Goal: Information Seeking & Learning: Find contact information

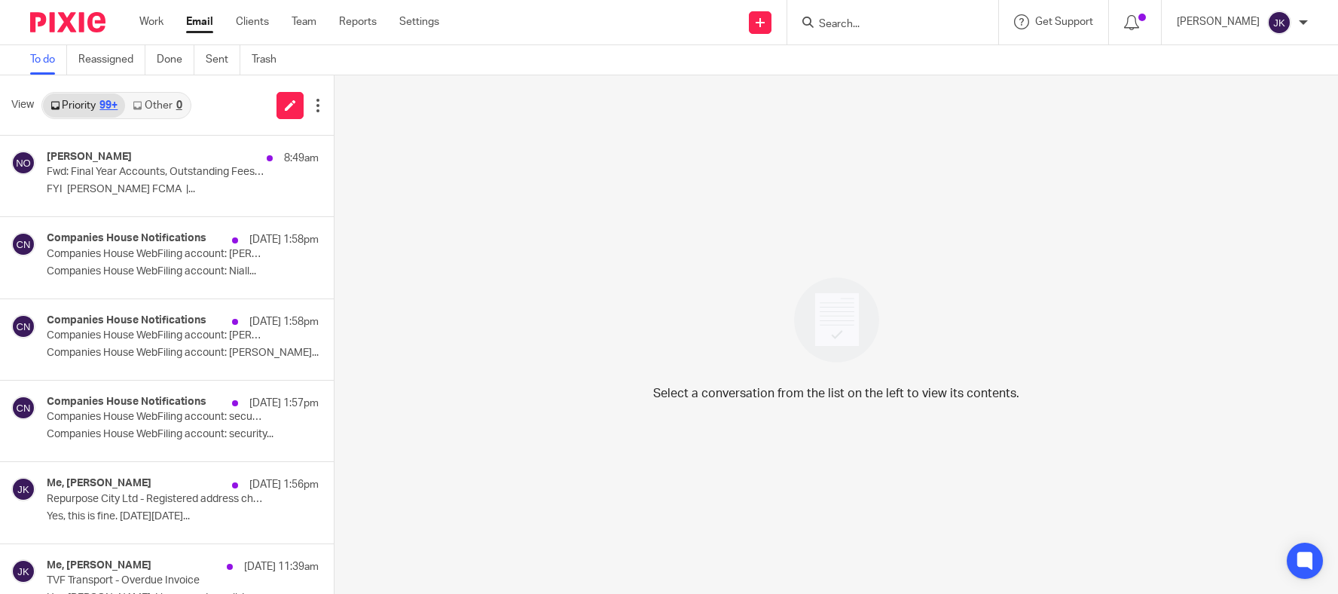
click at [852, 26] on input "Search" at bounding box center [885, 25] width 136 height 14
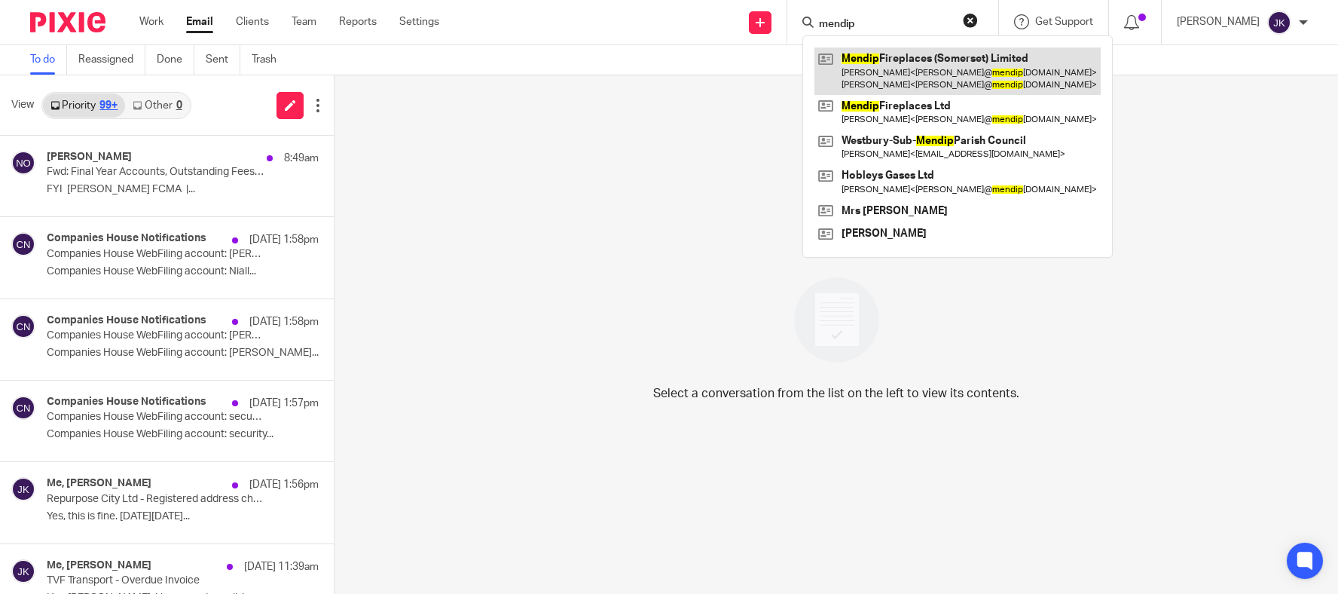
type input "mendip"
click at [848, 63] on link at bounding box center [957, 70] width 286 height 47
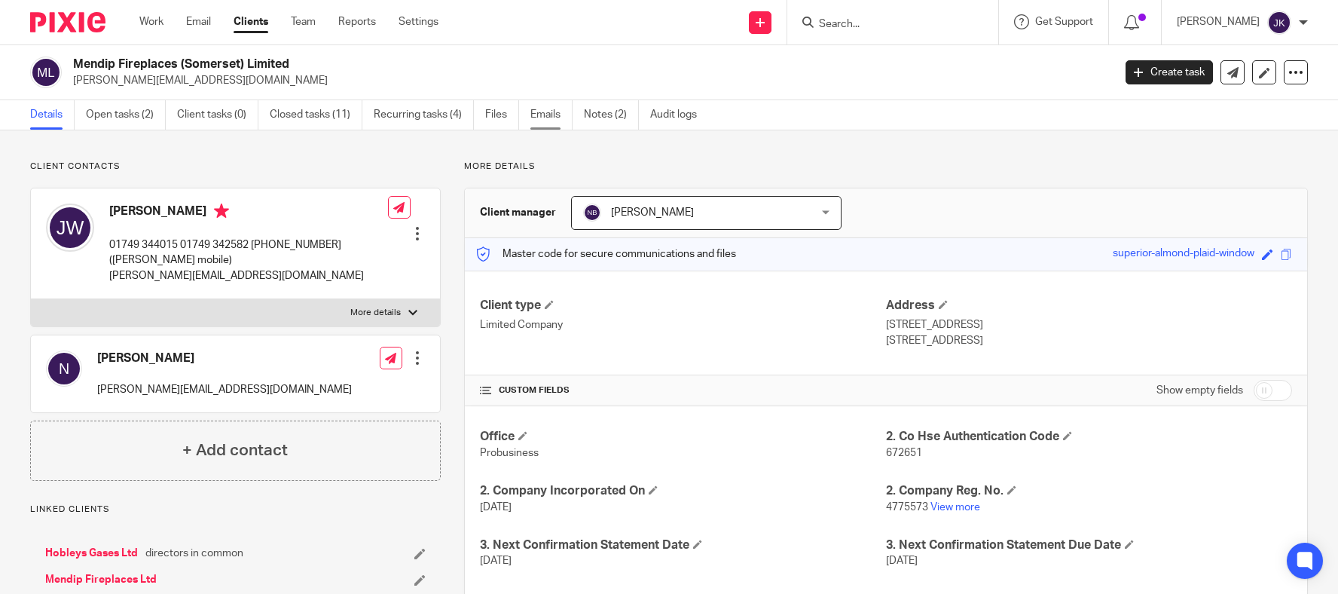
click at [552, 122] on link "Emails" at bounding box center [551, 114] width 42 height 29
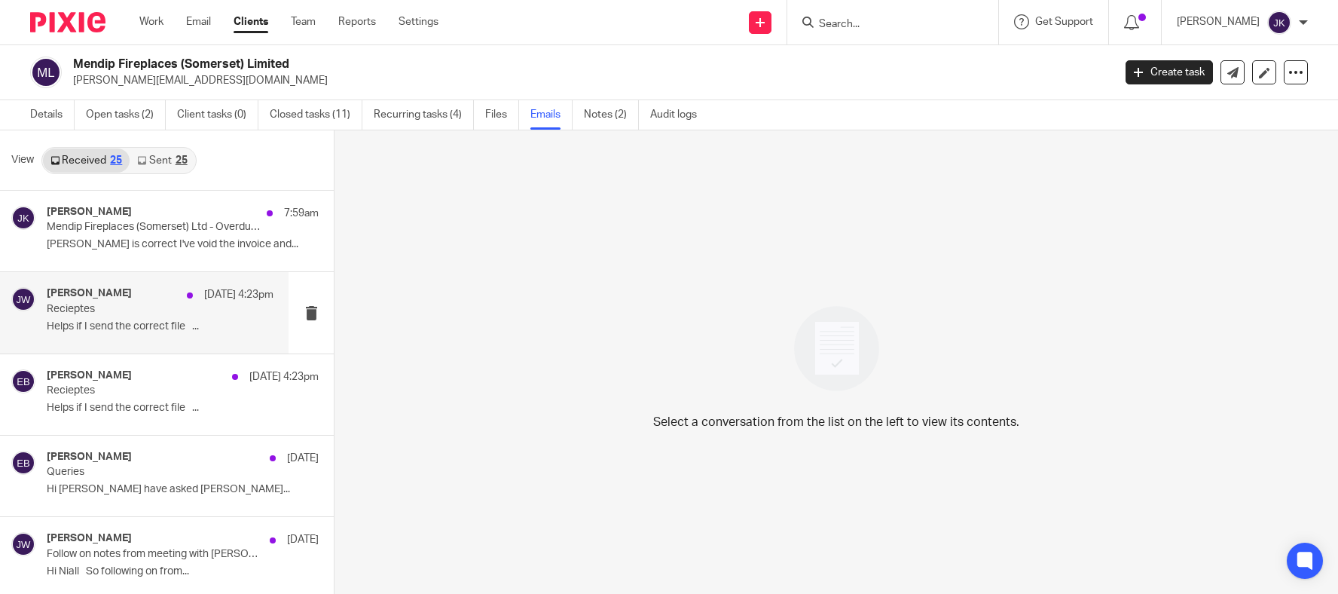
click at [136, 325] on p "Helps if I send the correct file ..." at bounding box center [160, 326] width 227 height 13
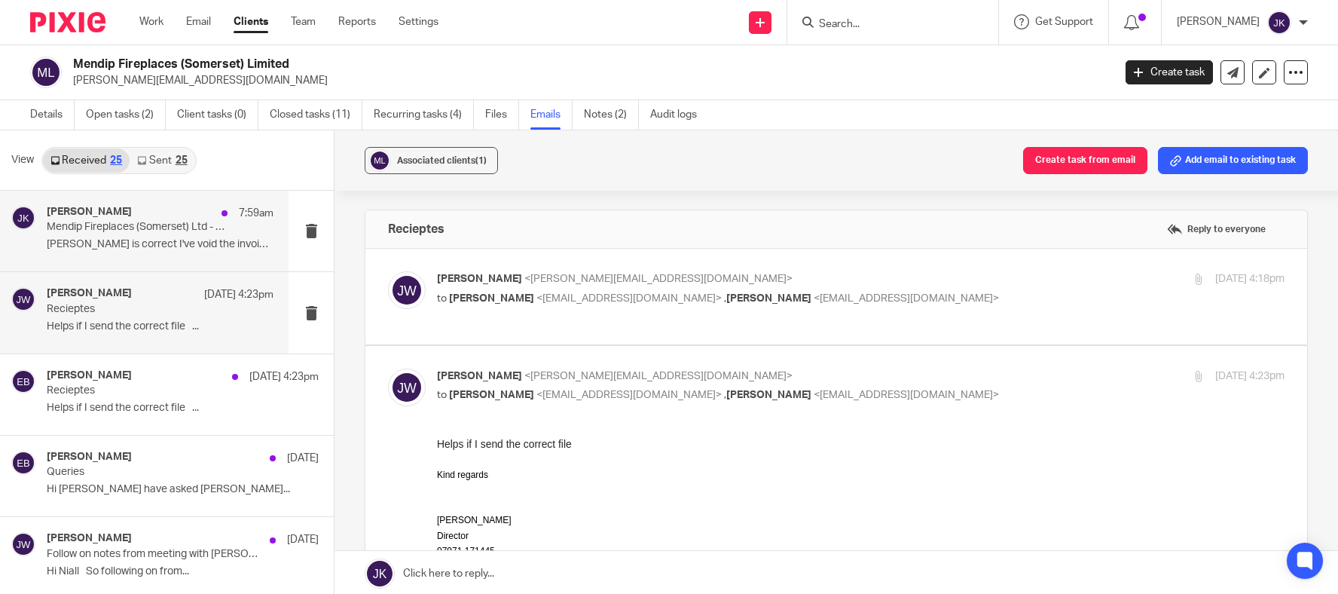
click at [166, 252] on div "Johanne Kassardjian 7:59am Mendip Fireplaces (Somerset) Ltd - Overdue Invoices …" at bounding box center [160, 231] width 227 height 50
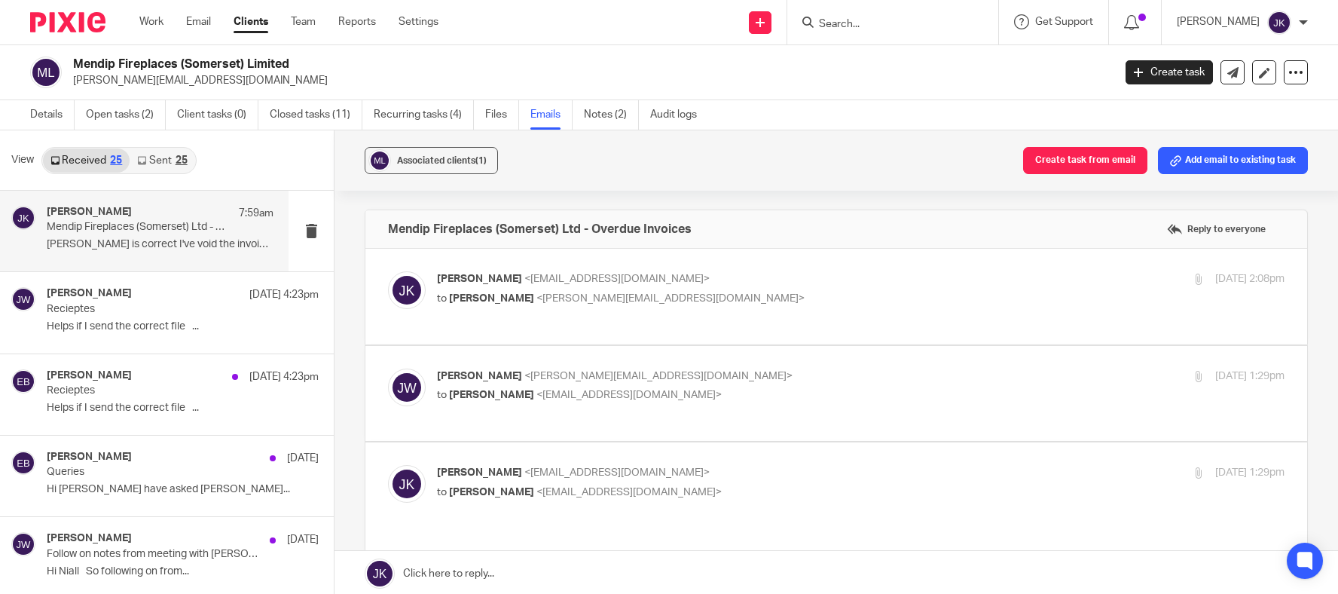
click at [817, 23] on input "Search" at bounding box center [885, 25] width 136 height 14
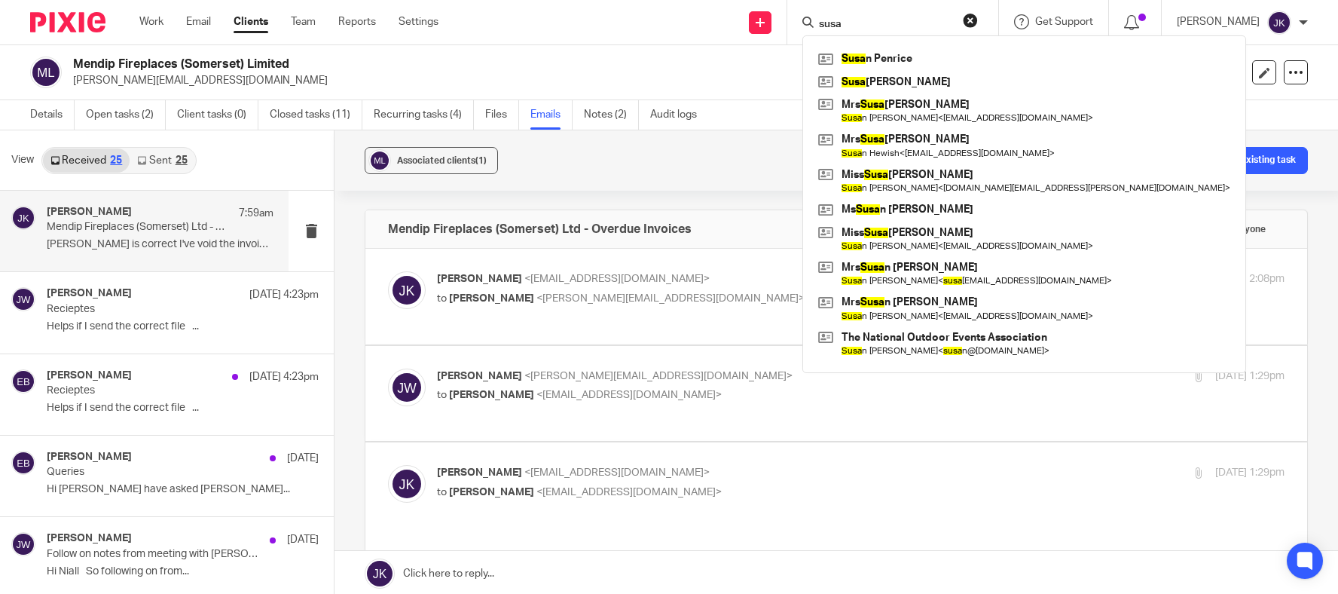
click at [817, 23] on input "susa" at bounding box center [885, 25] width 136 height 14
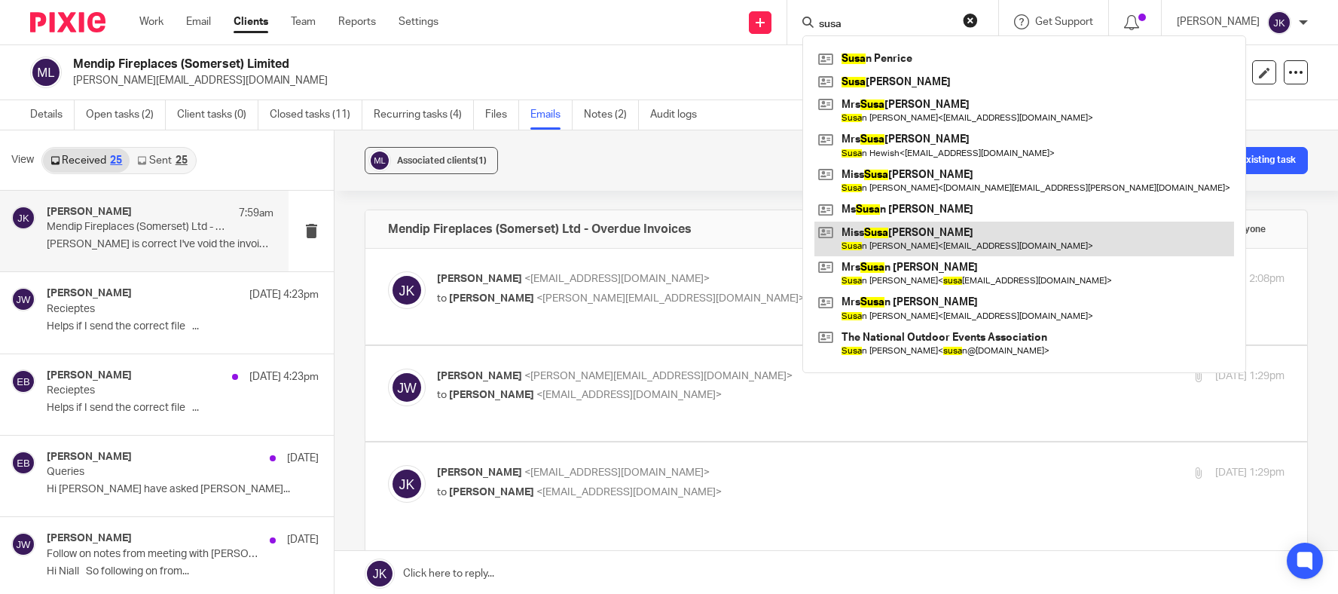
type input "susa"
click at [903, 244] on link at bounding box center [1024, 239] width 420 height 35
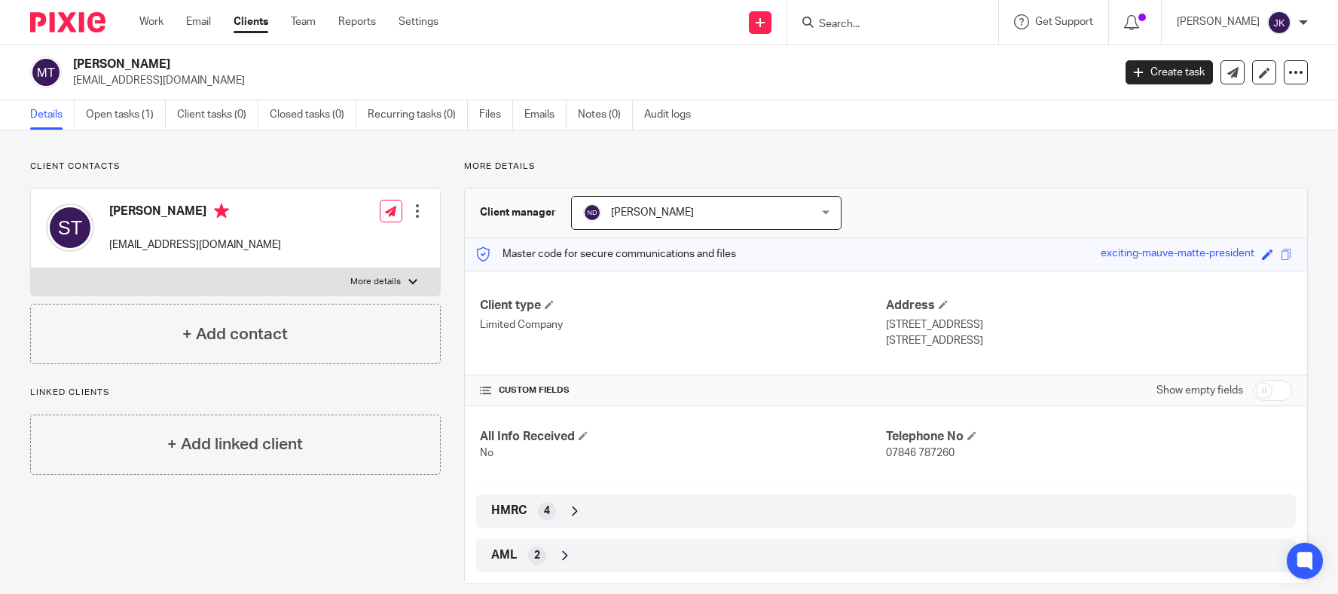
click at [901, 35] on div at bounding box center [892, 22] width 211 height 44
click at [869, 15] on form at bounding box center [897, 22] width 160 height 19
click at [855, 22] on input "Search" at bounding box center [885, 25] width 136 height 14
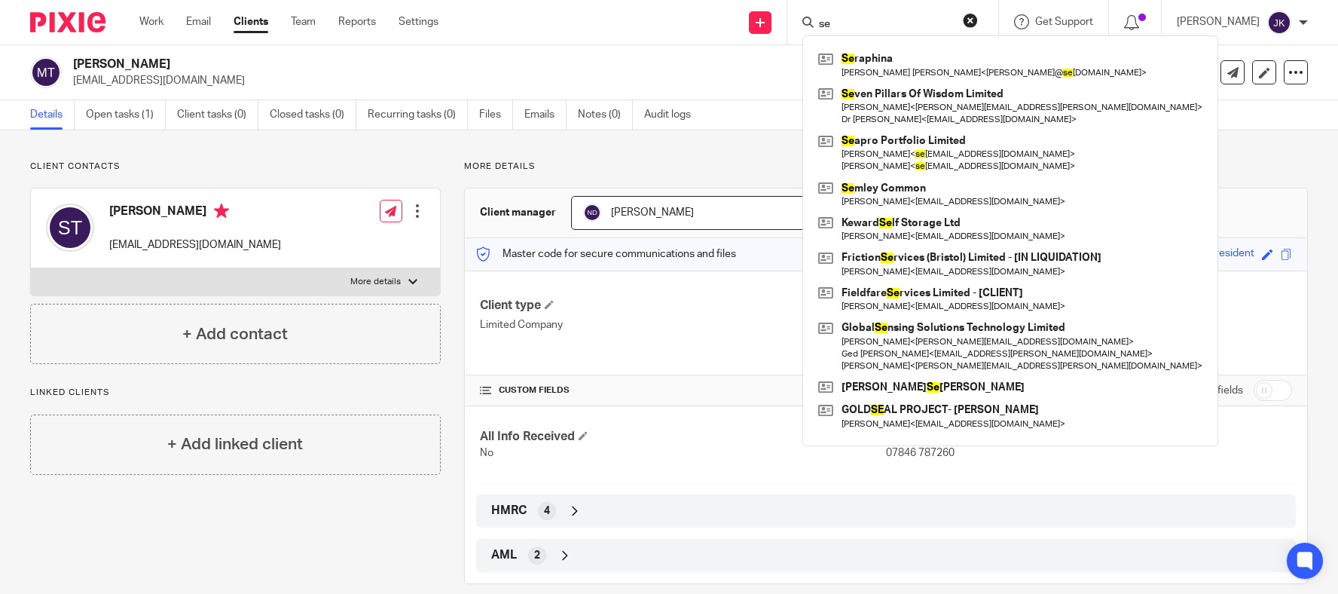
type input "s"
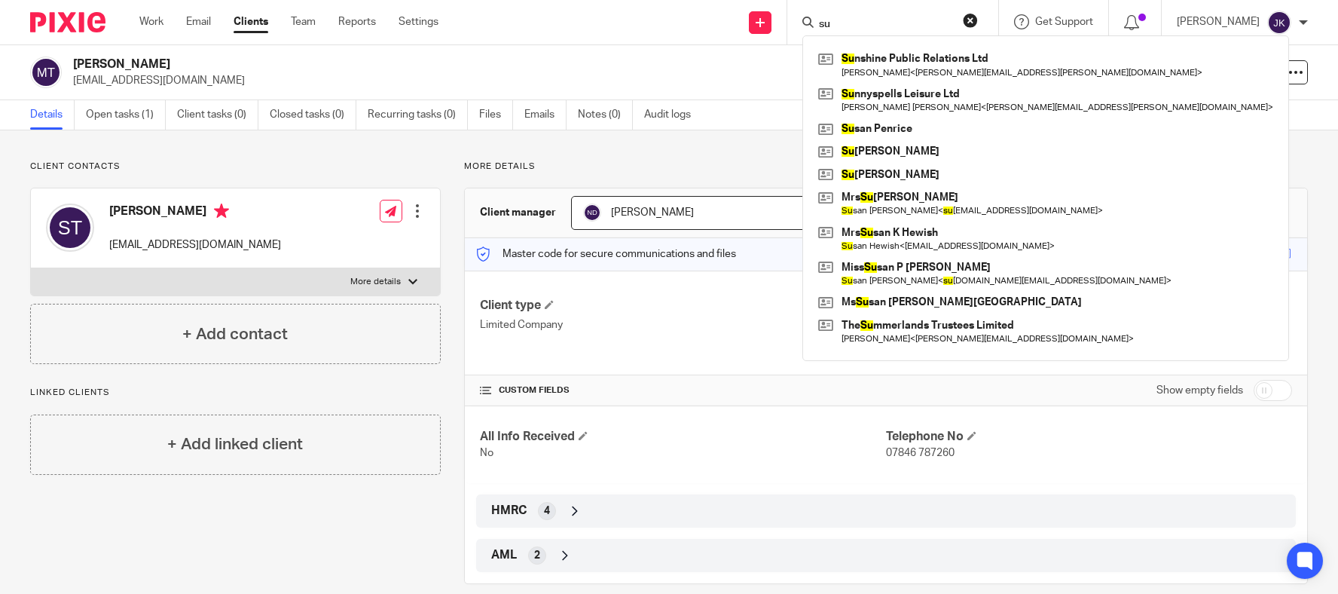
drag, startPoint x: 879, startPoint y: 30, endPoint x: 781, endPoint y: 17, distance: 99.6
click at [787, 17] on div "su Su nshine Public Relations Ltd Anita Clements < anita@hamilton-pr.com > Su n…" at bounding box center [892, 22] width 211 height 44
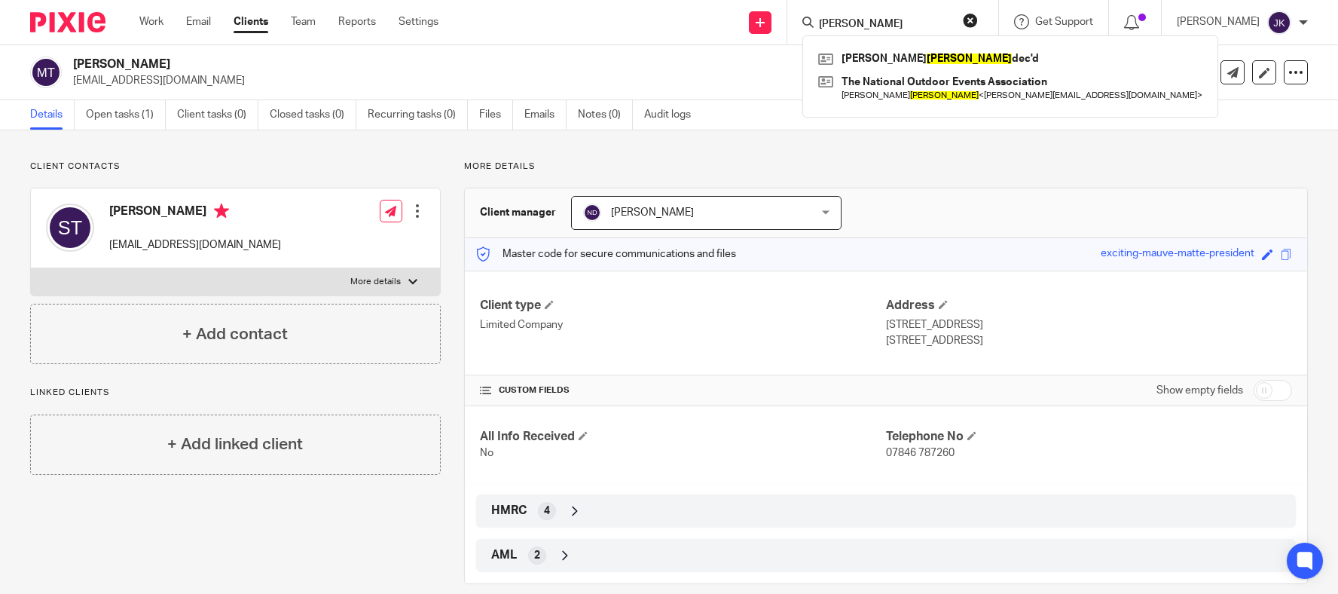
type input "tanner"
drag, startPoint x: 848, startPoint y: 26, endPoint x: 716, endPoint y: 0, distance: 134.5
click at [716, 0] on div "Send new email Create task Add client tanner Andrew Tanner dec'd The National O…" at bounding box center [899, 22] width 877 height 44
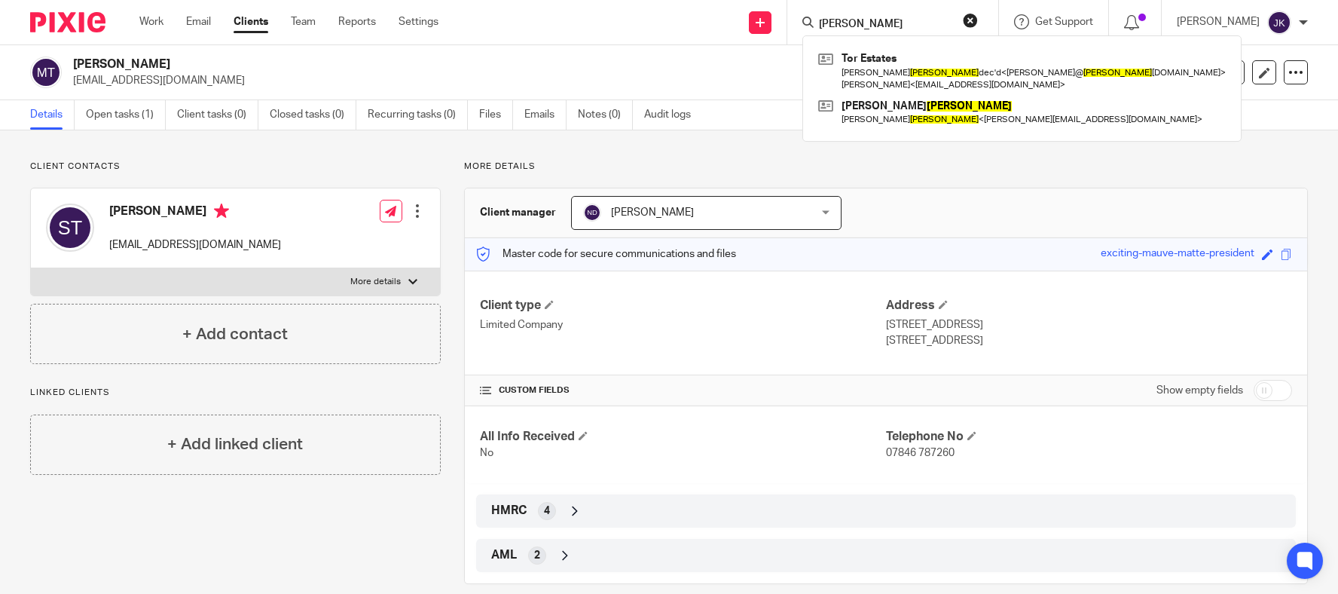
type input "martin thomas"
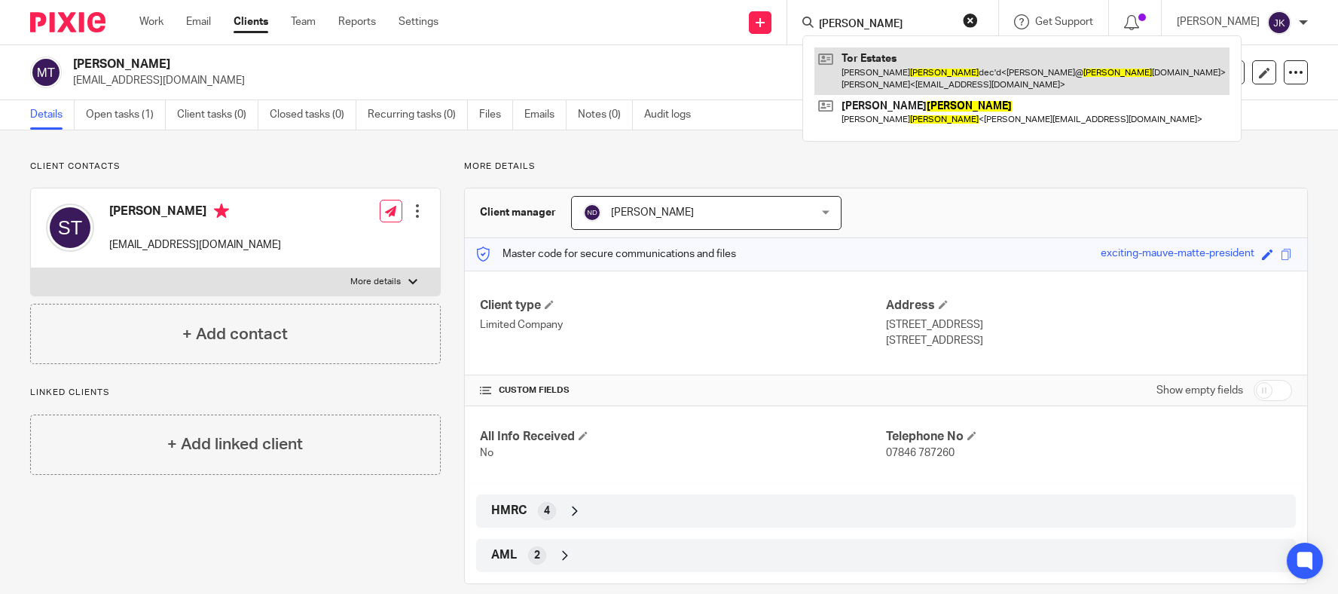
click at [894, 60] on link at bounding box center [1021, 70] width 415 height 47
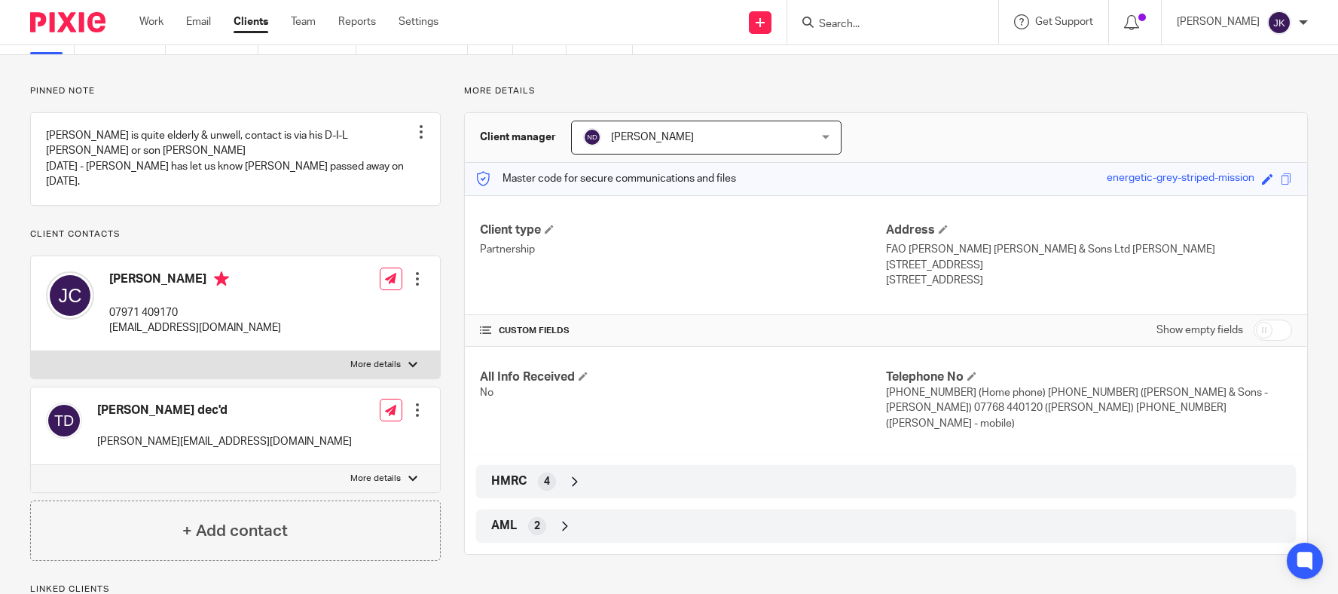
scroll to position [151, 0]
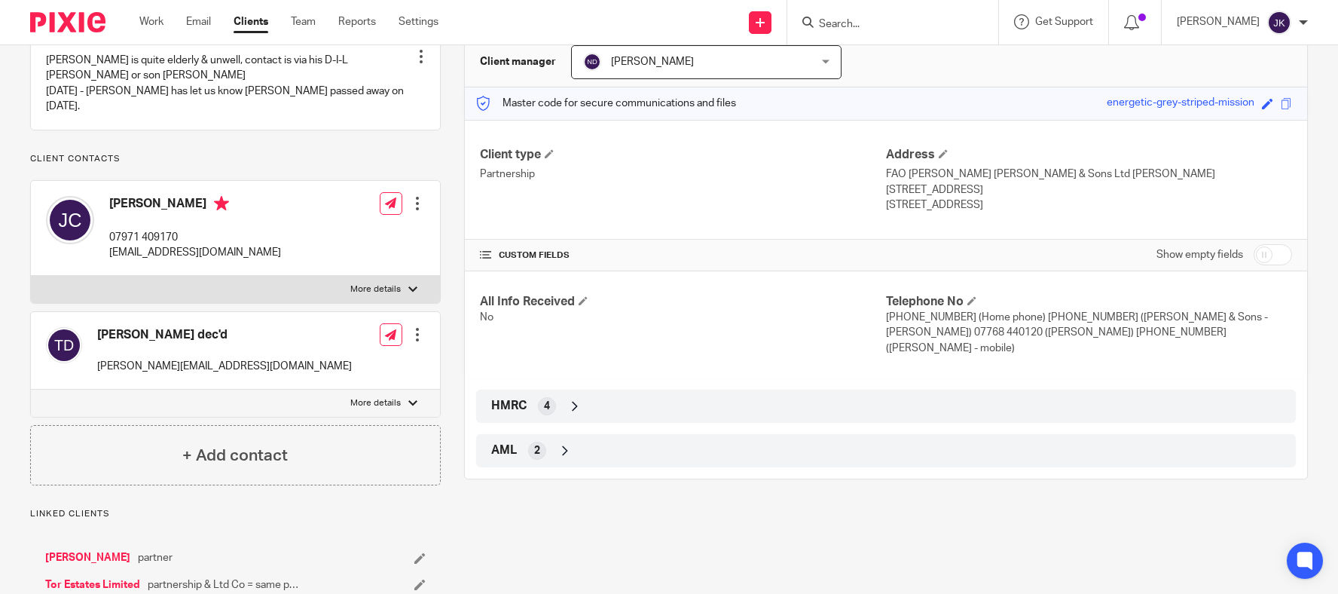
click at [1261, 251] on input "checkbox" at bounding box center [1273, 254] width 38 height 21
checkbox input "true"
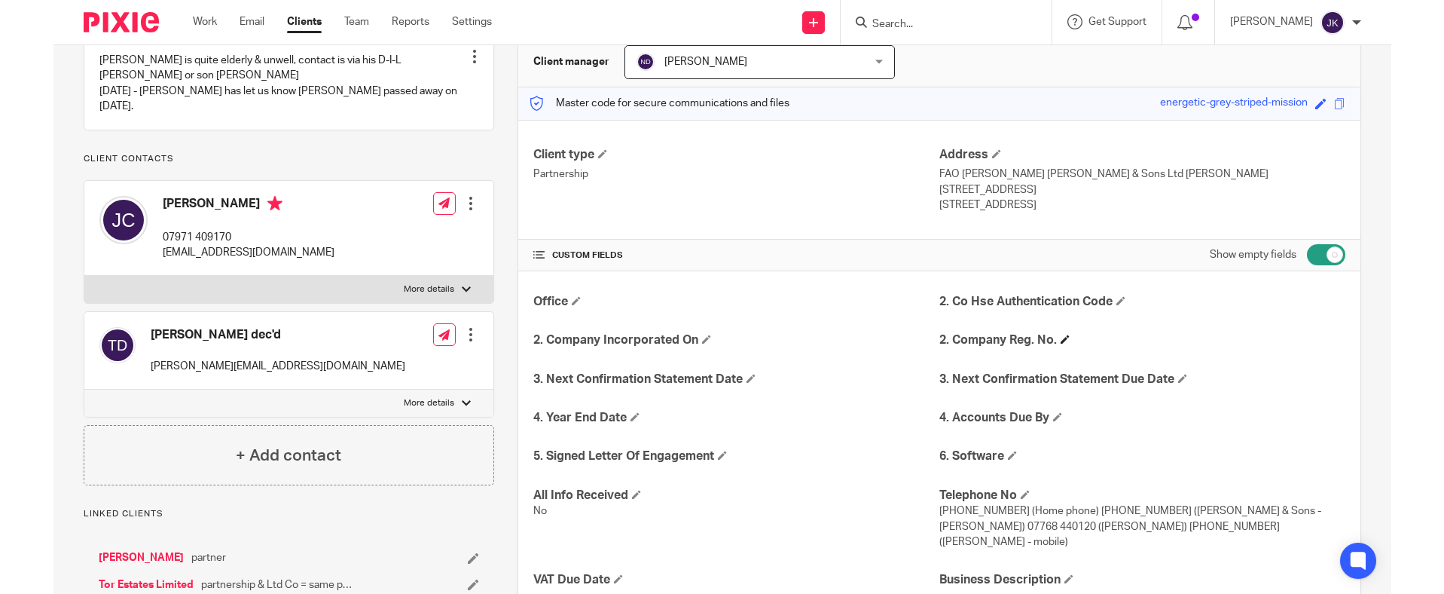
scroll to position [226, 0]
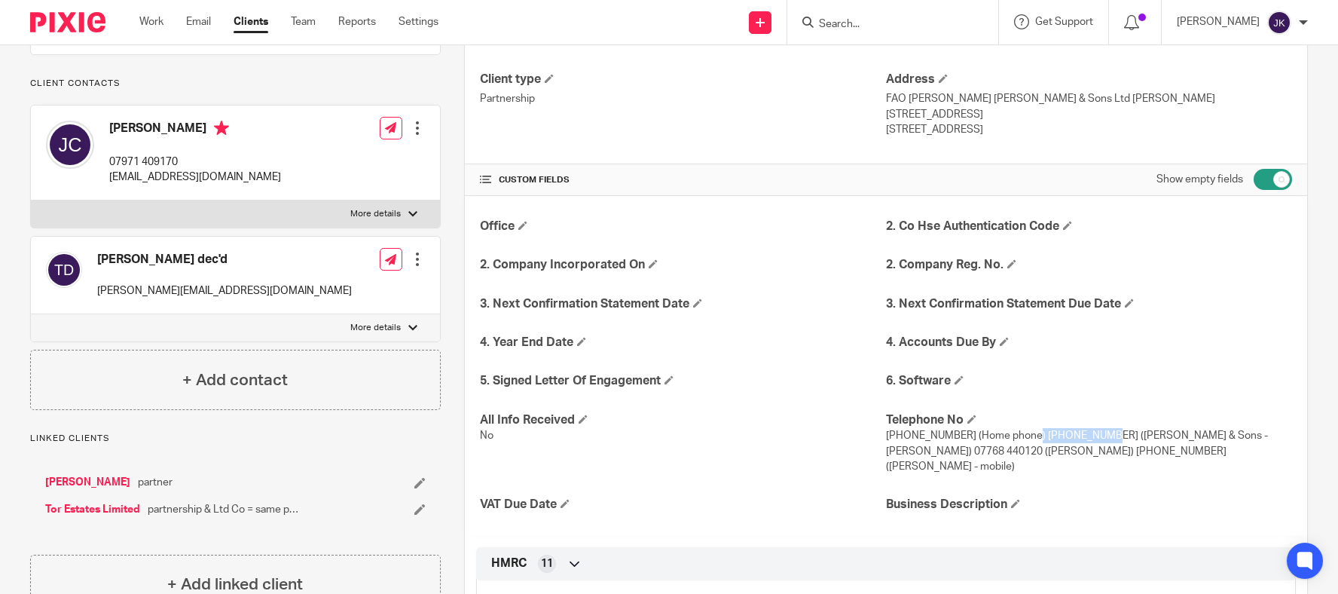
drag, startPoint x: 1093, startPoint y: 435, endPoint x: 1022, endPoint y: 435, distance: 70.1
click at [1022, 435] on span "01749 673193 (Home phone) 01458 835131 (J C Thomas & Sons - Tracy) 07768 440120…" at bounding box center [1077, 450] width 382 height 41
copy span "01458 835131"
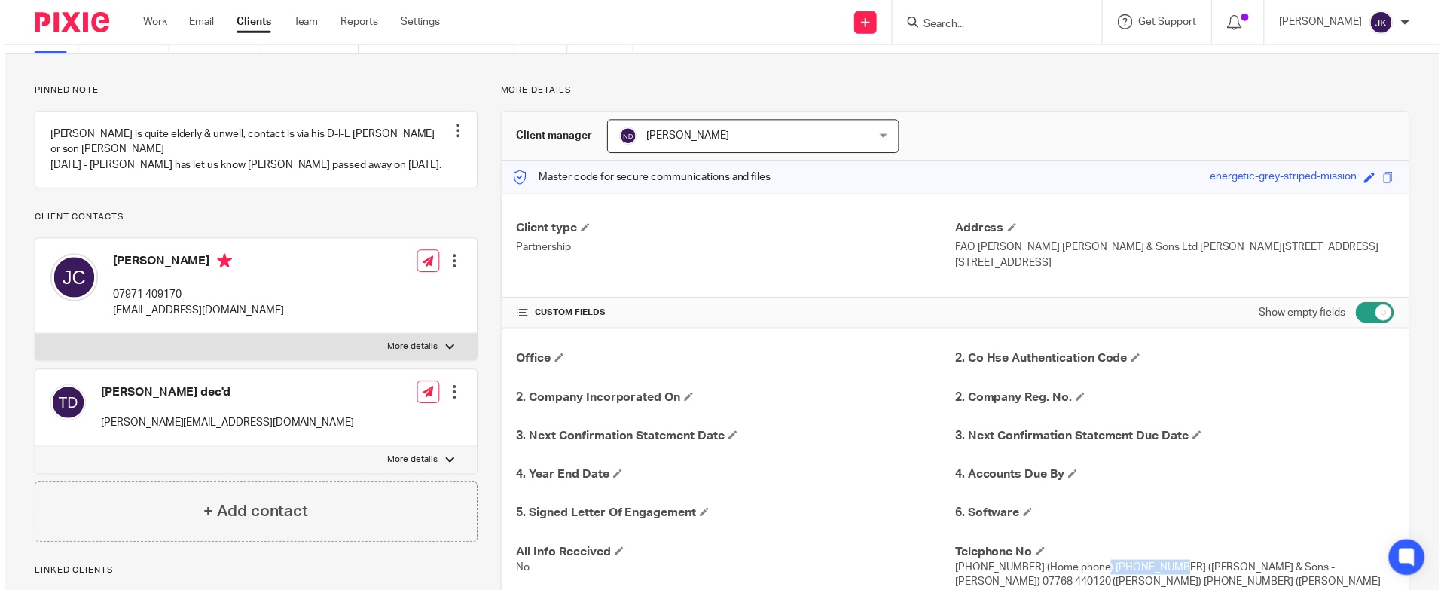
scroll to position [75, 0]
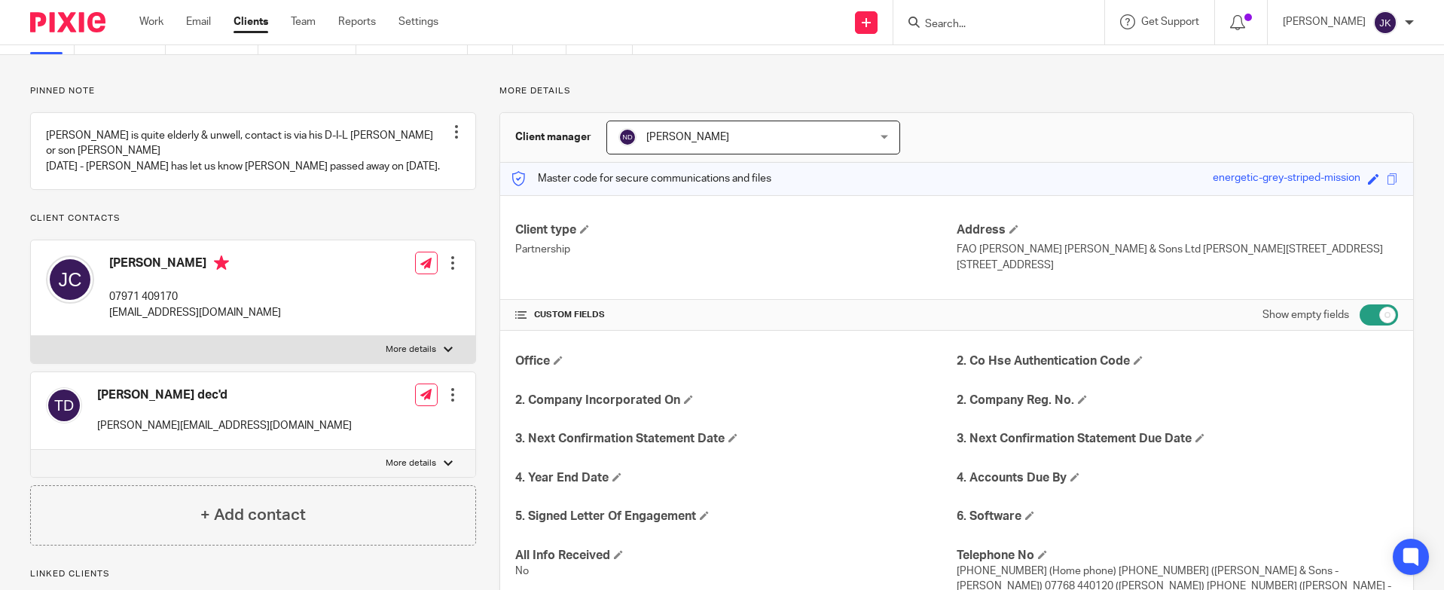
click at [163, 27] on link "Work" at bounding box center [151, 21] width 24 height 15
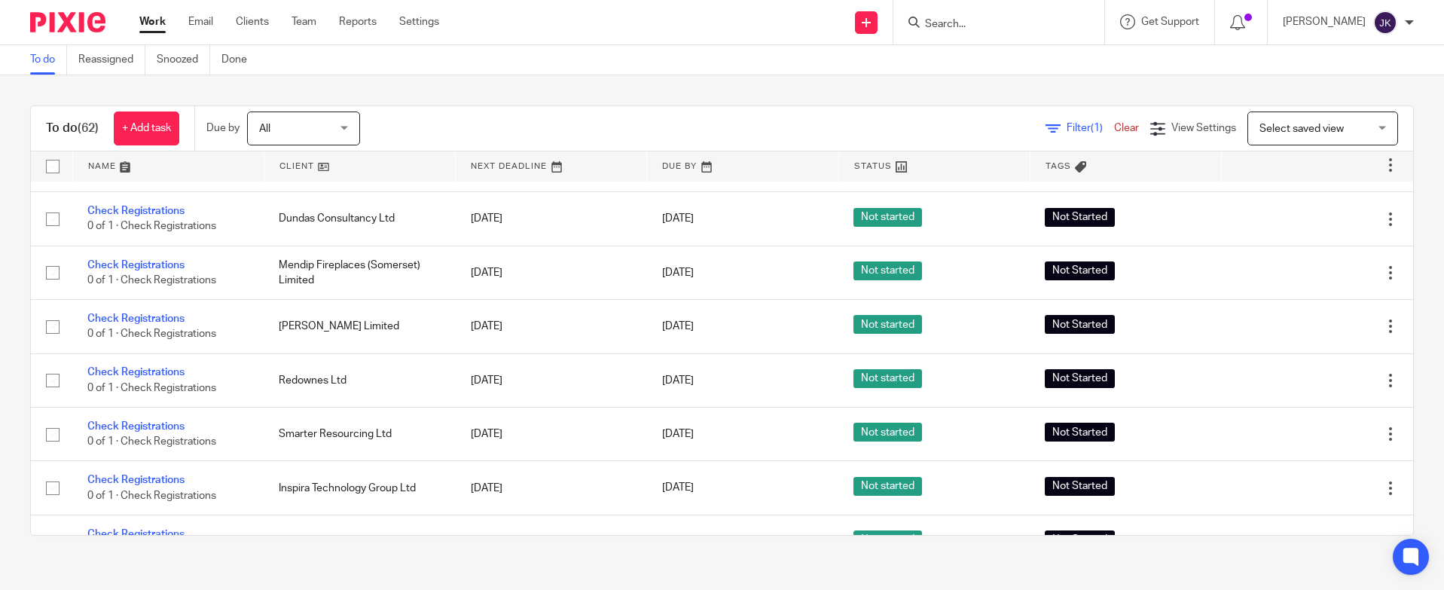
scroll to position [1853, 0]
